Goal: Task Accomplishment & Management: Use online tool/utility

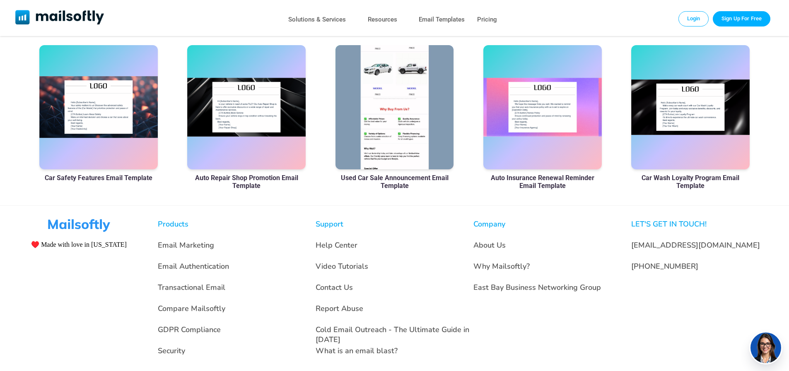
scroll to position [598, 0]
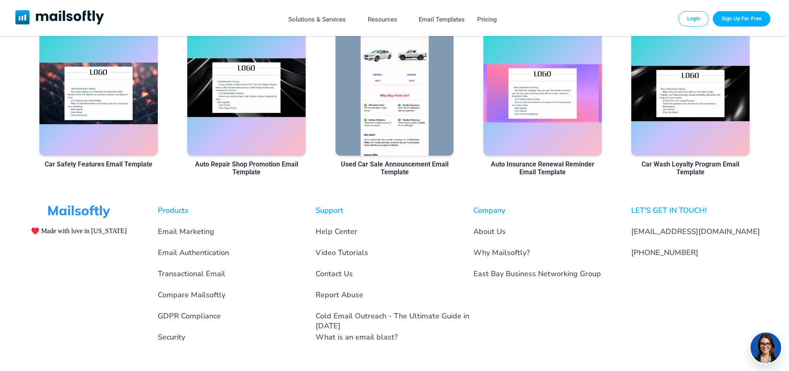
click at [247, 95] on div at bounding box center [246, 93] width 118 height 124
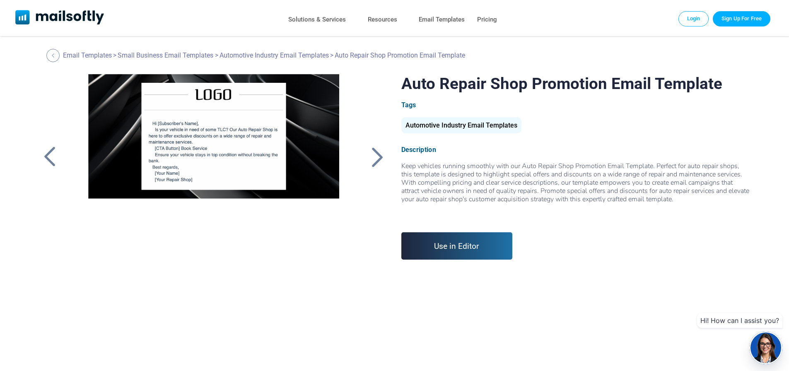
click at [448, 250] on link "Use in Editor" at bounding box center [456, 245] width 111 height 27
click at [465, 249] on link "Use in Editor" at bounding box center [456, 245] width 111 height 27
